Goal: Transaction & Acquisition: Book appointment/travel/reservation

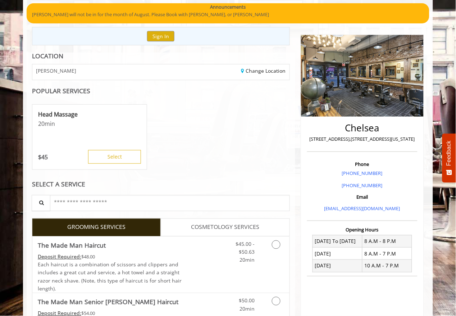
scroll to position [199, 0]
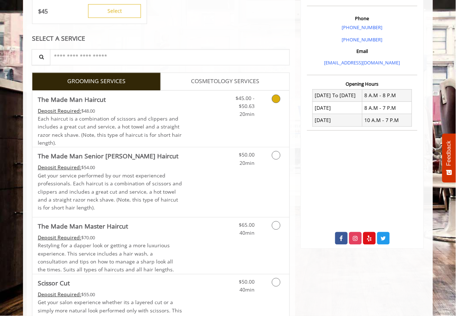
click at [210, 119] on link "Discounted Price" at bounding box center [203, 119] width 43 height 56
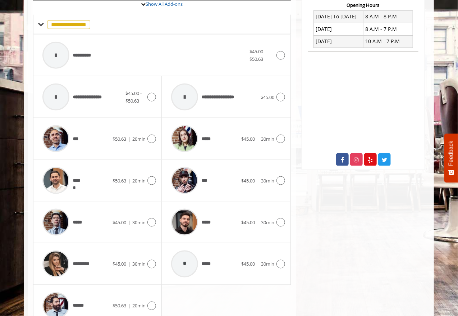
scroll to position [314, 0]
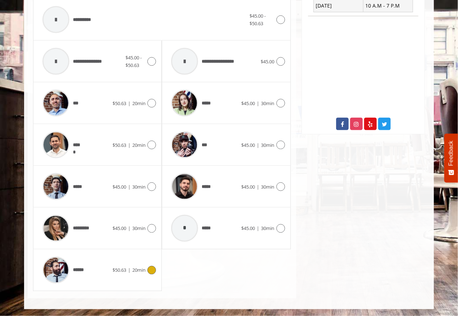
click at [88, 271] on div "******" at bounding box center [76, 270] width 74 height 34
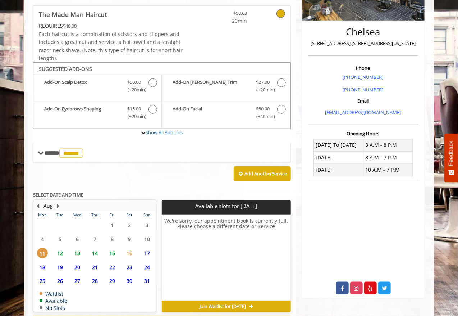
scroll to position [181, 0]
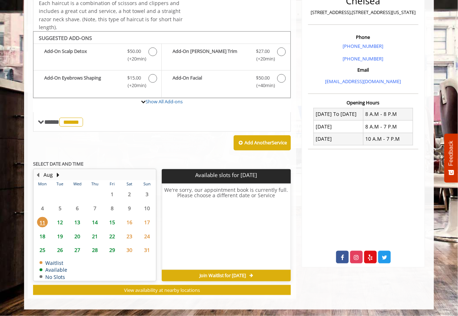
click at [60, 221] on span "12" at bounding box center [60, 222] width 11 height 10
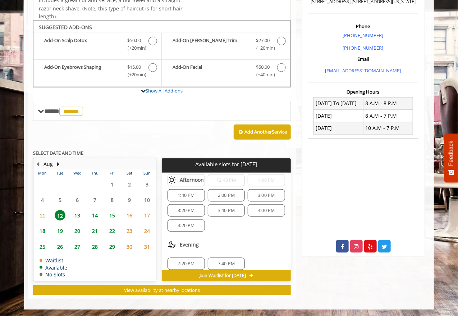
scroll to position [78, 0]
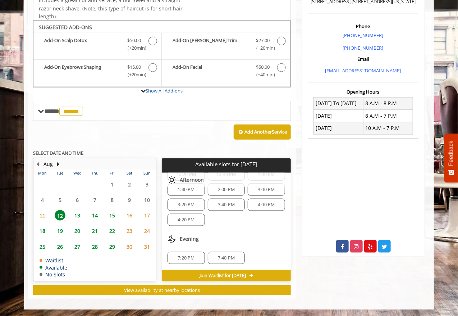
click at [77, 213] on span "13" at bounding box center [77, 215] width 11 height 10
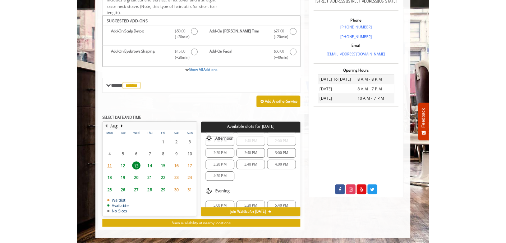
scroll to position [0, 0]
